Goal: Transaction & Acquisition: Purchase product/service

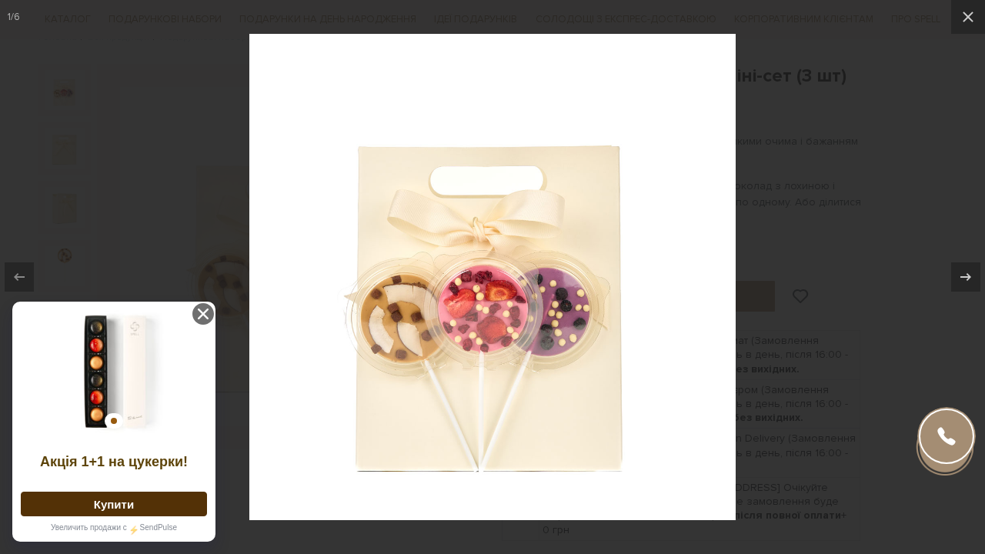
click at [821, 139] on div at bounding box center [492, 277] width 985 height 554
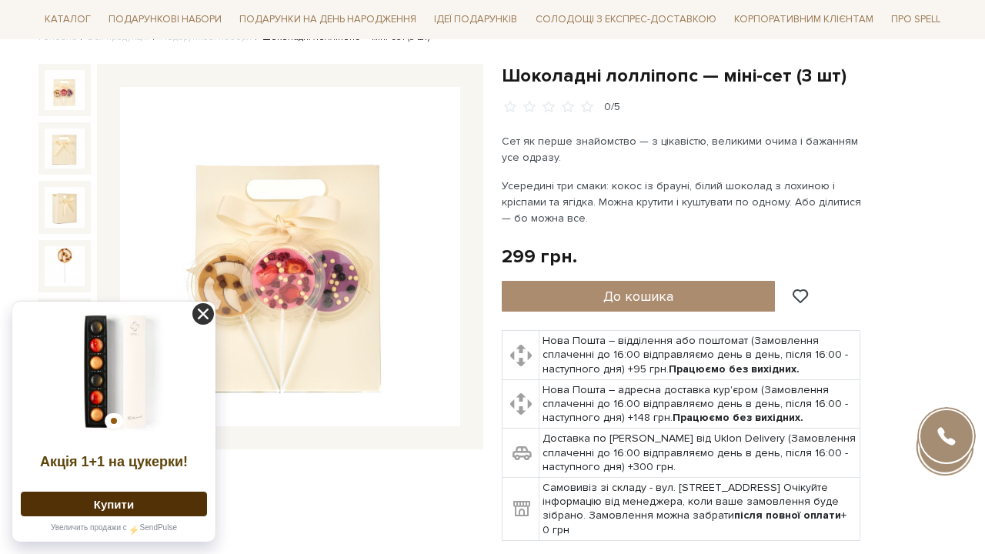
click at [200, 312] on icon at bounding box center [203, 314] width 22 height 22
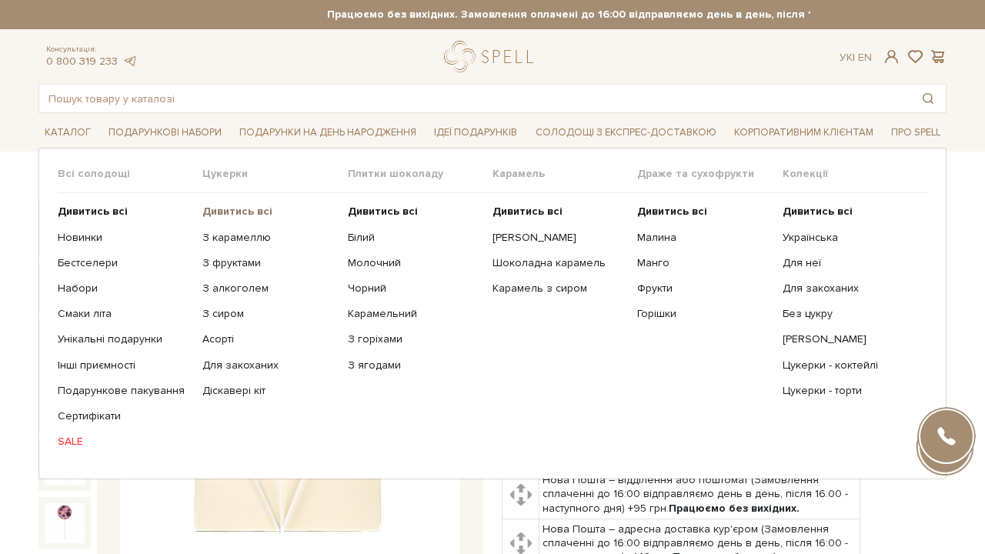
click at [235, 211] on b "Дивитись всі" at bounding box center [237, 211] width 70 height 13
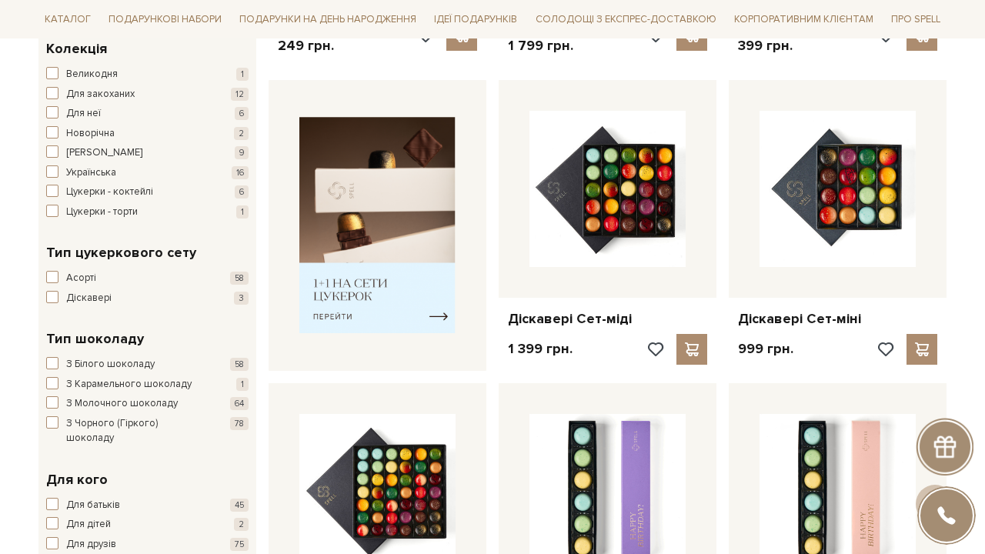
scroll to position [540, 0]
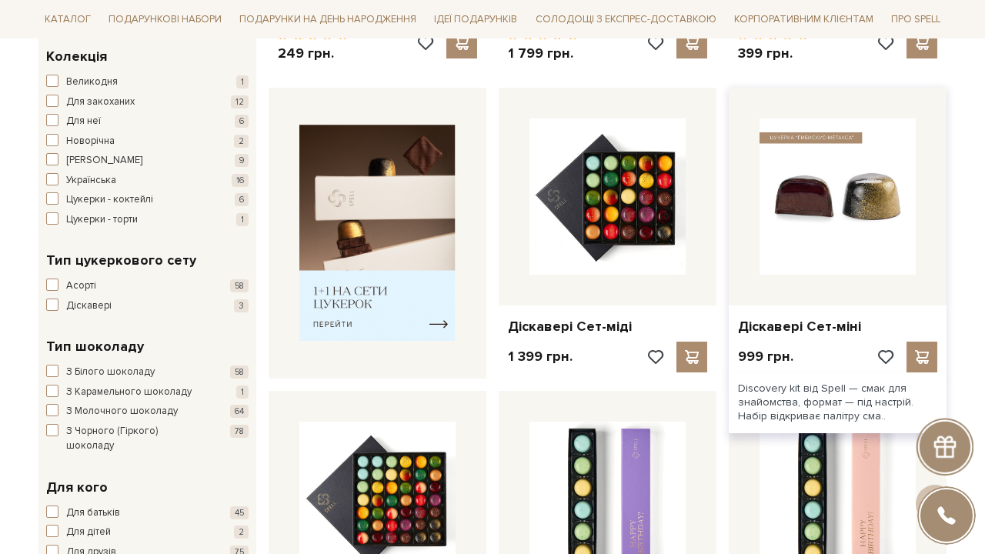
click at [887, 205] on img at bounding box center [838, 197] width 156 height 156
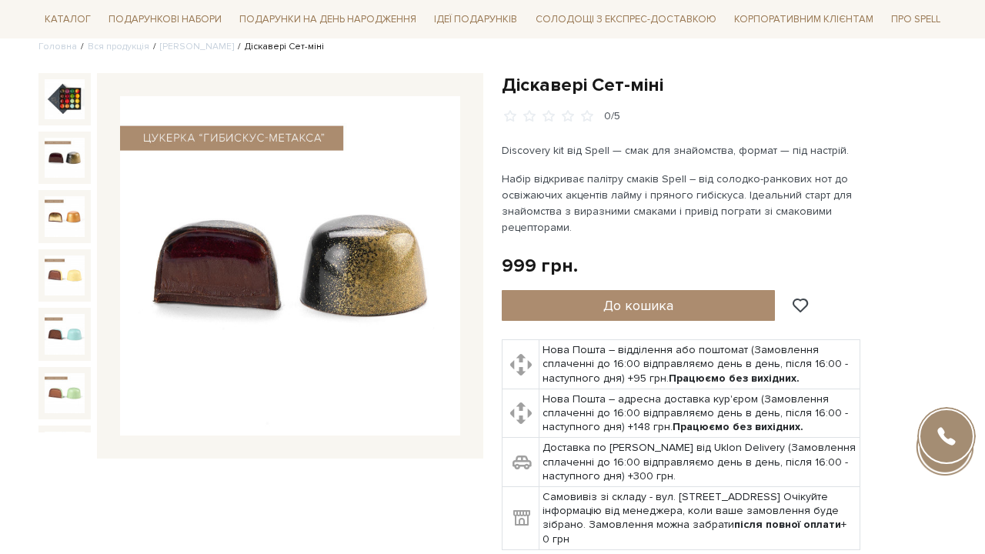
scroll to position [123, 0]
